Goal: Transaction & Acquisition: Download file/media

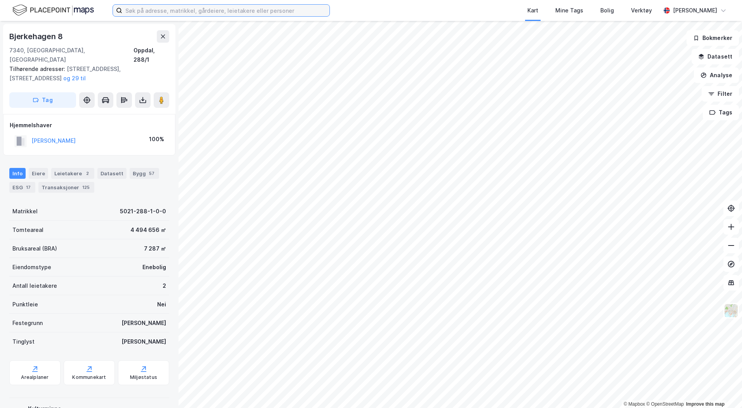
click at [175, 13] on input at bounding box center [225, 11] width 207 height 12
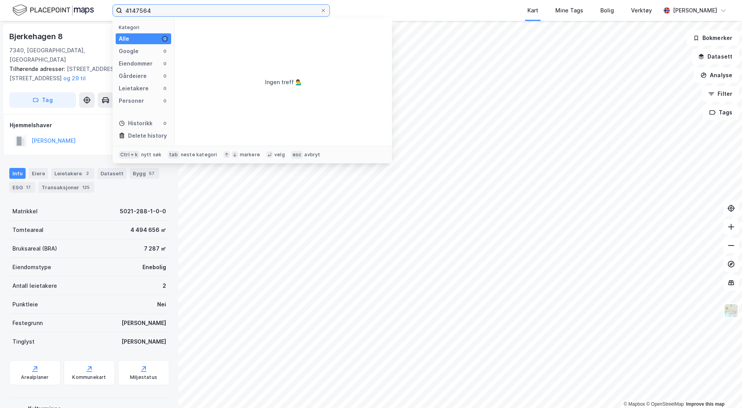
click at [138, 10] on input "4147564" at bounding box center [221, 11] width 198 height 12
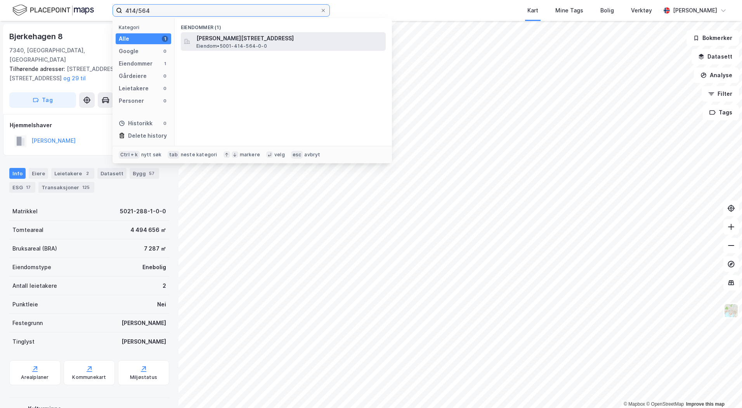
type input "414/564"
click at [193, 39] on div "[PERSON_NAME][STREET_ADDRESS] Eiendom • 5001-414-564-0-0" at bounding box center [283, 41] width 205 height 19
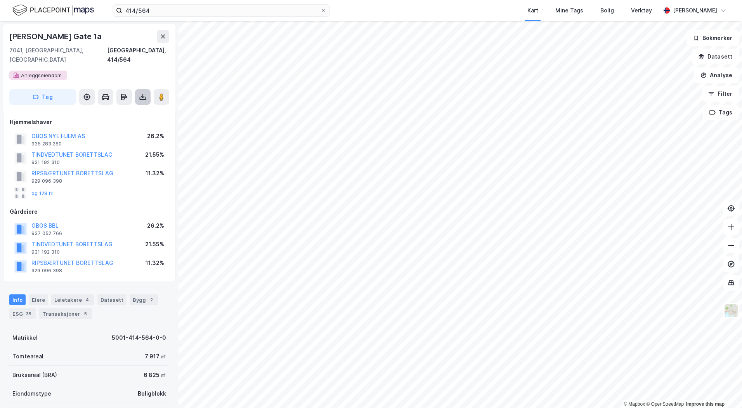
click at [140, 97] on icon at bounding box center [143, 98] width 7 height 3
click at [109, 110] on div "Last ned grunnbok" at bounding box center [104, 113] width 45 height 6
click at [56, 118] on div "Hjemmelshaver" at bounding box center [89, 122] width 159 height 9
